Goal: Task Accomplishment & Management: Use online tool/utility

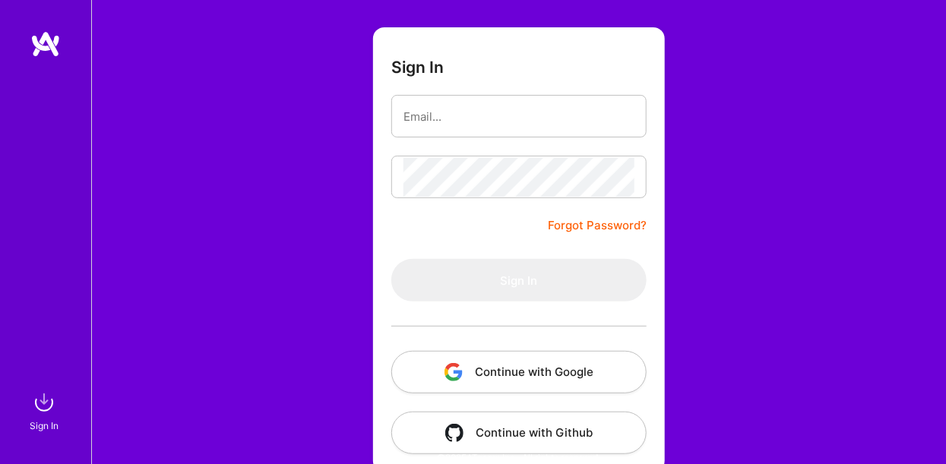
scroll to position [106, 0]
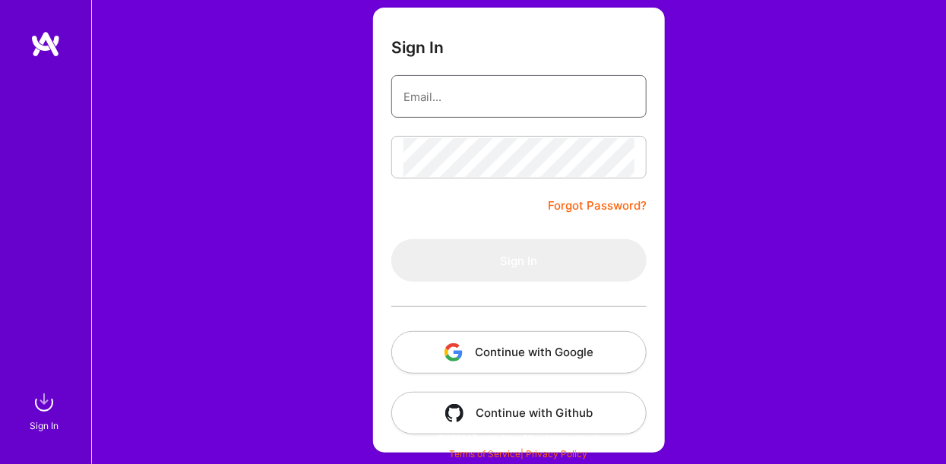
type input "[EMAIL_ADDRESS][DOMAIN_NAME]"
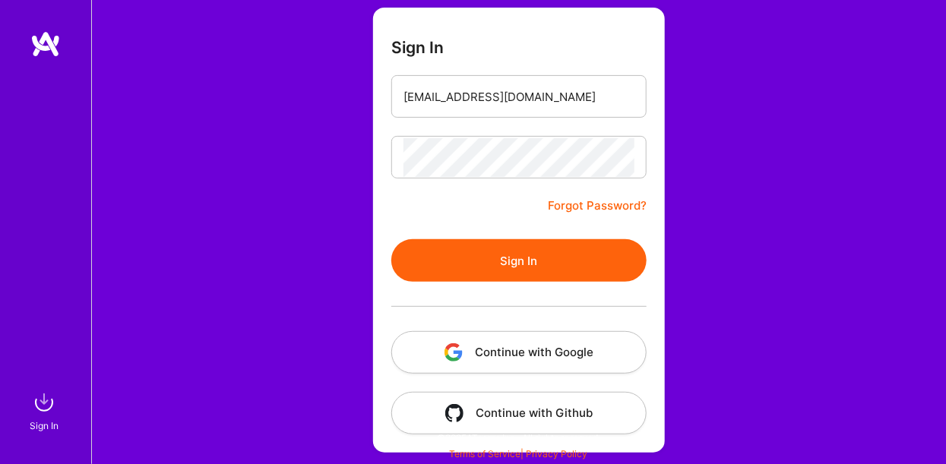
click at [480, 209] on form "Sign In [EMAIL_ADDRESS][DOMAIN_NAME] Forgot Password? Sign In Continue with Goo…" at bounding box center [519, 230] width 292 height 445
click at [506, 265] on button "Sign In" at bounding box center [518, 260] width 255 height 43
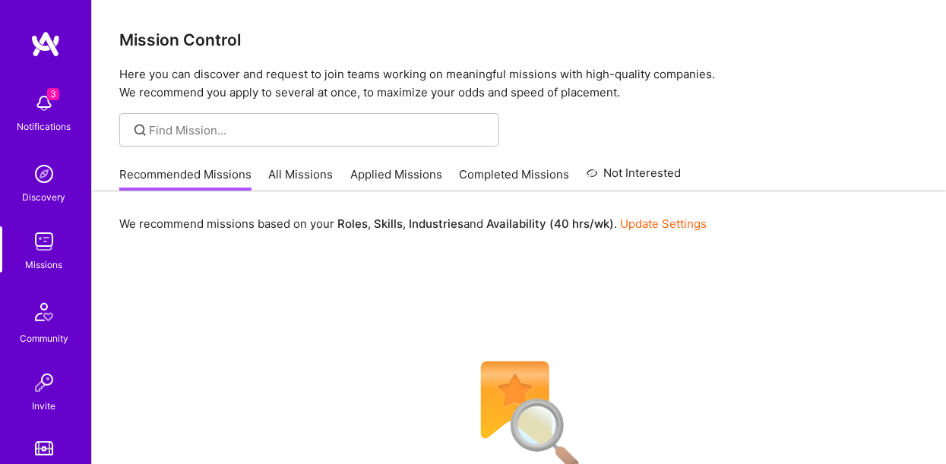
click at [287, 179] on link "All Missions" at bounding box center [301, 178] width 65 height 25
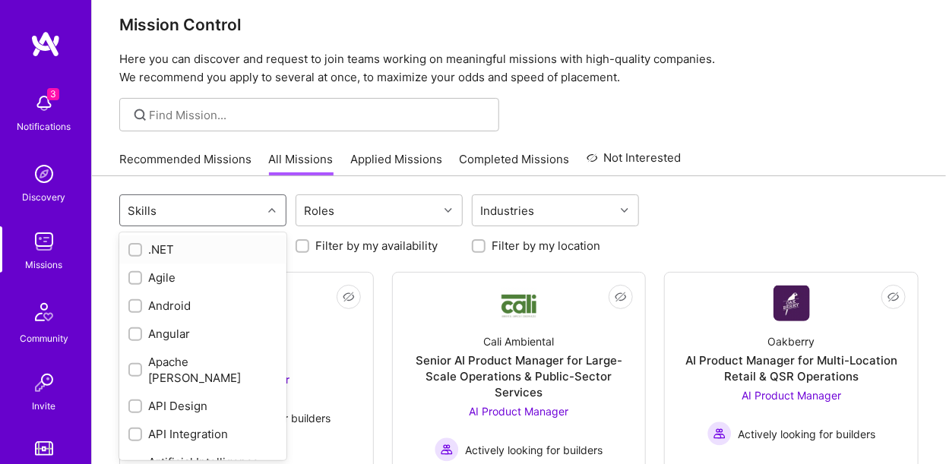
click at [217, 230] on div "option .NET focused, 1 of 75. 75 results available. Use Up and Down to choose o…" at bounding box center [519, 224] width 800 height 59
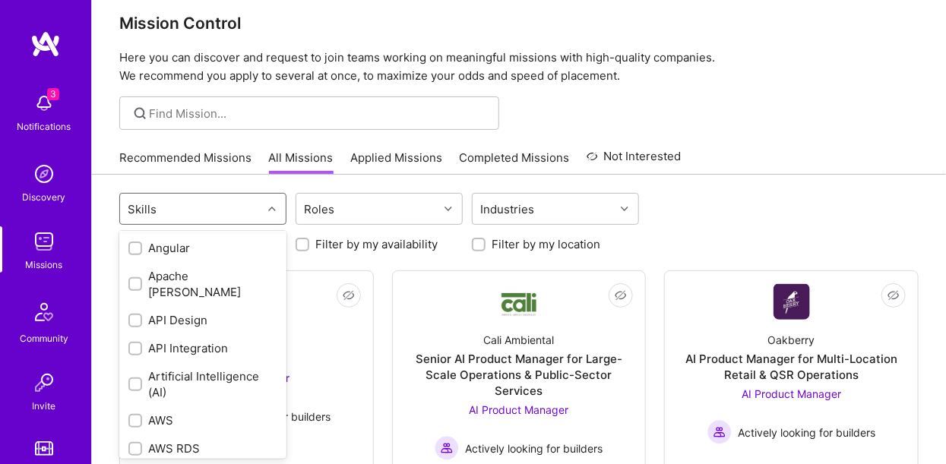
scroll to position [85, 0]
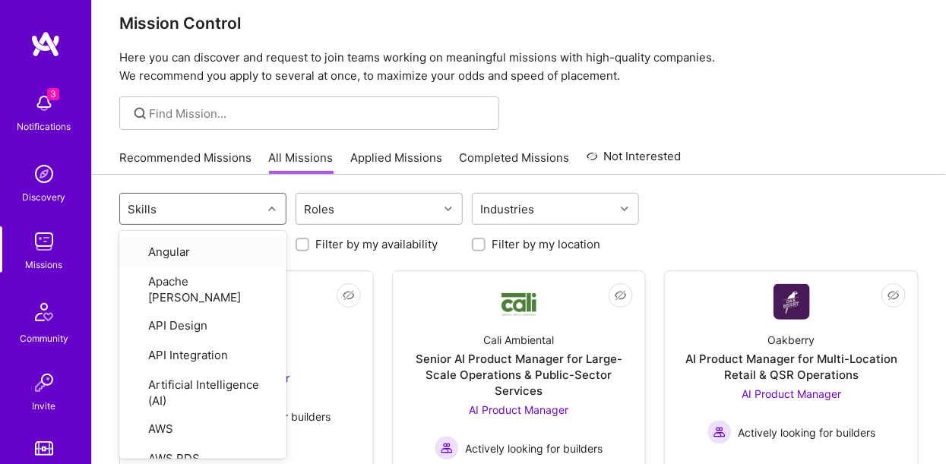
click at [343, 206] on div "Roles" at bounding box center [367, 209] width 142 height 30
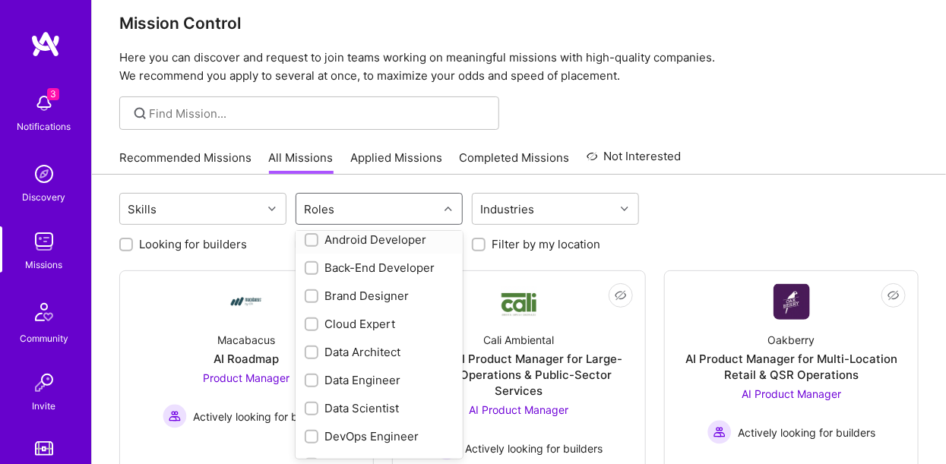
scroll to position [94, 0]
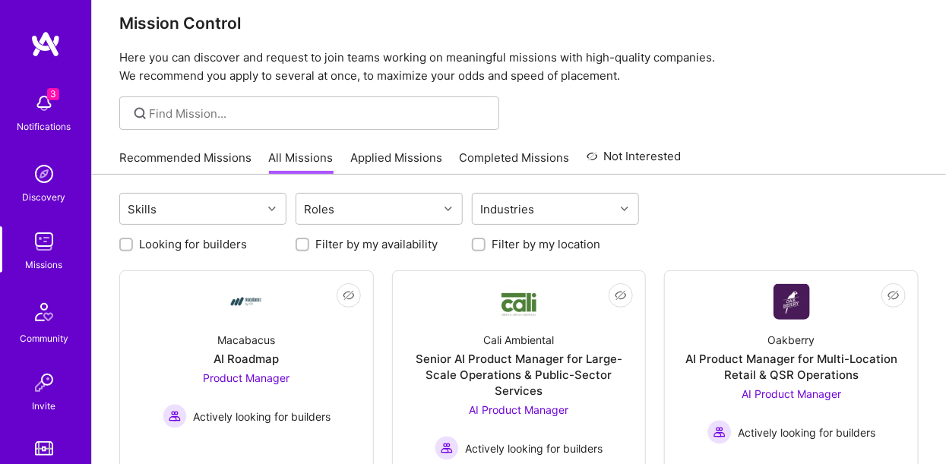
click at [675, 230] on div "Looking for builders Filter by my availability Filter by my location" at bounding box center [519, 241] width 800 height 24
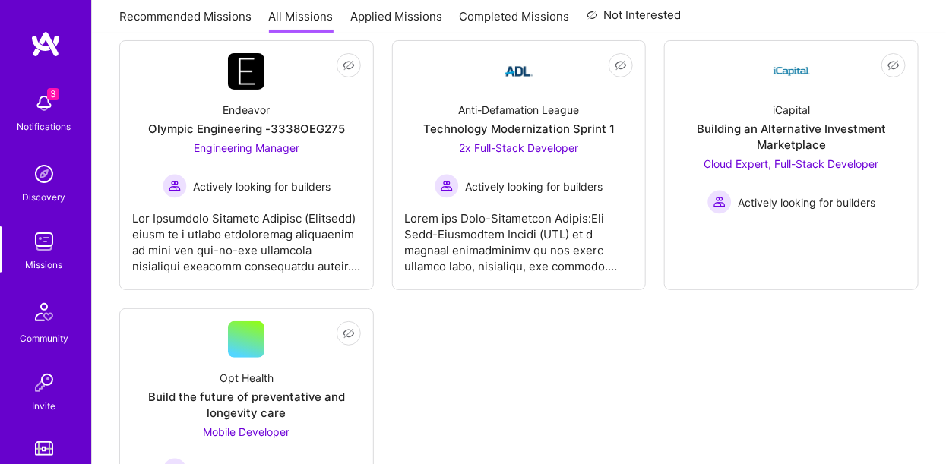
scroll to position [4354, 0]
